Goal: Task Accomplishment & Management: Complete application form

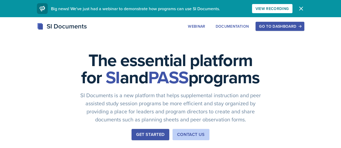
click at [299, 23] on button "Go to Dashboard" at bounding box center [279, 26] width 48 height 9
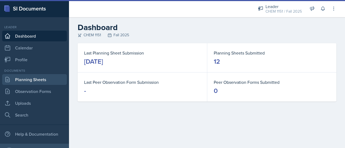
click at [29, 79] on link "Planning Sheets" at bounding box center [34, 79] width 65 height 11
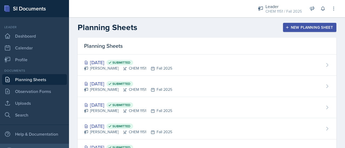
click at [203, 74] on div "[DATE] Submitted [PERSON_NAME] CHEM 1151 Fall 2025" at bounding box center [207, 65] width 259 height 21
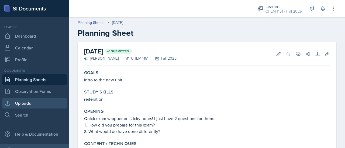
click at [40, 105] on link "Uploads" at bounding box center [34, 103] width 65 height 11
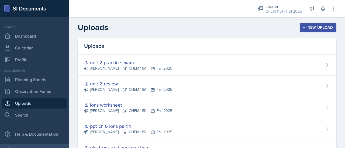
drag, startPoint x: 307, startPoint y: 25, endPoint x: 303, endPoint y: 29, distance: 6.0
click at [307, 25] on button "New Upload" at bounding box center [318, 27] width 37 height 9
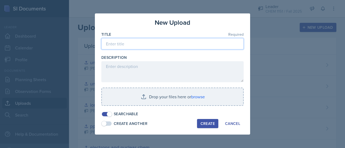
click at [200, 45] on input at bounding box center [172, 43] width 142 height 11
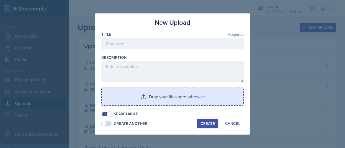
click at [183, 97] on input "file" at bounding box center [172, 96] width 141 height 17
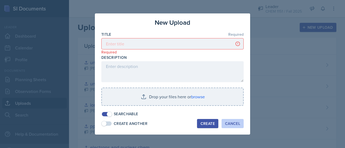
click at [229, 124] on div "Cancel" at bounding box center [232, 124] width 15 height 4
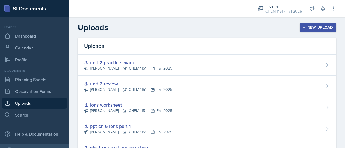
click at [330, 24] on button "New Upload" at bounding box center [318, 27] width 37 height 9
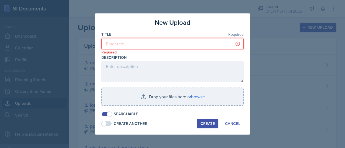
click at [210, 44] on input at bounding box center [172, 43] width 142 height 11
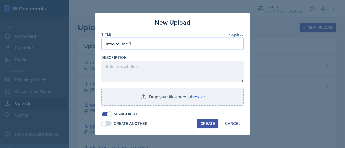
type input "s"
type input "t"
type input "b"
type input "balancing & identifying reactions"
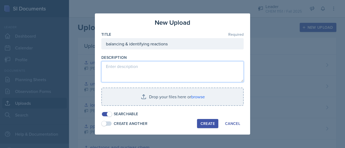
click at [204, 77] on textarea at bounding box center [172, 71] width 142 height 21
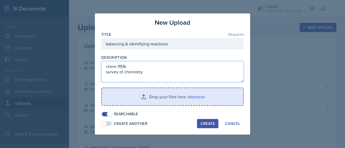
type textarea "chem 1151k survey of chemistry"
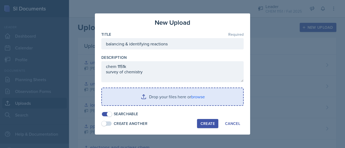
click at [203, 101] on input "file" at bounding box center [172, 96] width 141 height 17
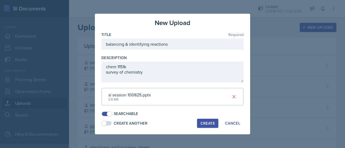
click at [203, 123] on div "Create" at bounding box center [207, 124] width 14 height 4
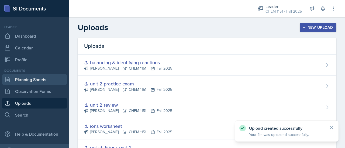
click at [56, 82] on link "Planning Sheets" at bounding box center [34, 79] width 65 height 11
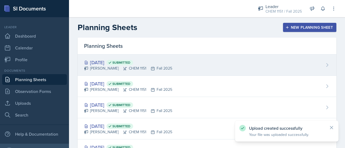
click at [160, 70] on div "[PERSON_NAME] CHEM 1151 Fall 2025" at bounding box center [128, 69] width 88 height 6
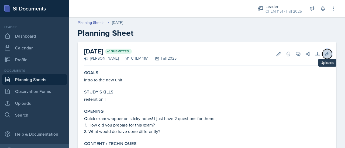
click at [324, 58] on button "Uploads" at bounding box center [327, 54] width 10 height 10
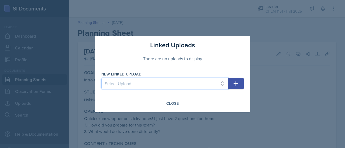
click at [204, 84] on select "Select Upload chem 1151k session 090325 practice quiz unit 1- blank practice qu…" at bounding box center [164, 83] width 127 height 11
click at [101, 78] on select "Select Upload chem 1151k session 090325 practice quiz unit 1- blank practice qu…" at bounding box center [164, 83] width 127 height 11
click at [176, 85] on select "Select Upload chem 1151k session 090325 practice quiz unit 1- blank practice qu…" at bounding box center [164, 83] width 127 height 11
select select "63c656b3-dbdf-4a1e-b374-fbd188b6ebf4"
click at [101, 78] on select "Select Upload chem 1151k session 090325 practice quiz unit 1- blank practice qu…" at bounding box center [164, 83] width 127 height 11
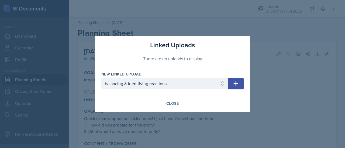
click at [232, 82] on button "button" at bounding box center [236, 83] width 16 height 11
select select
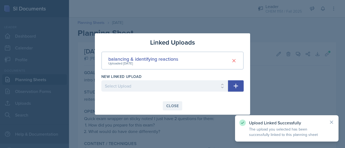
click at [178, 104] on div "Close" at bounding box center [172, 106] width 12 height 4
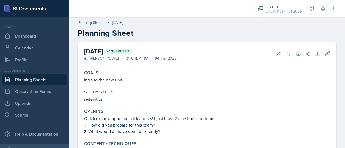
click at [324, 48] on div "[DATE] Submitted [PERSON_NAME] CHEM 1151 Fall 2025 Edit Delete View Comments Co…" at bounding box center [207, 54] width 246 height 24
click at [325, 56] on icon at bounding box center [326, 53] width 5 height 5
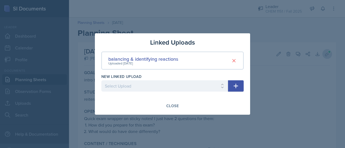
click at [325, 56] on div at bounding box center [172, 74] width 345 height 148
